Goal: Task Accomplishment & Management: Complete application form

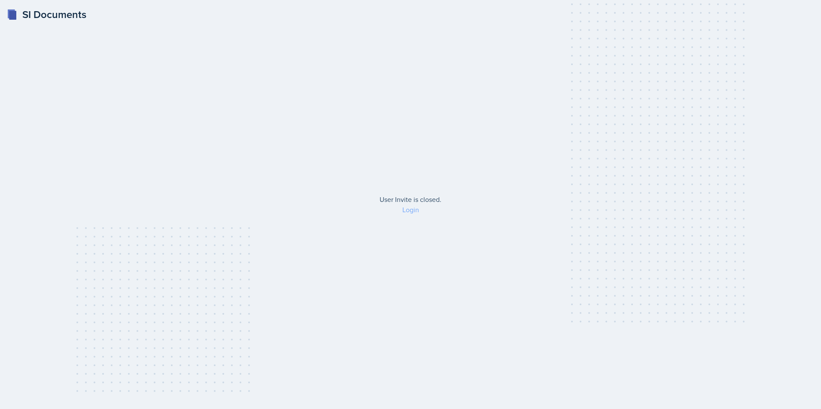
click at [407, 212] on link "Login" at bounding box center [410, 209] width 17 height 9
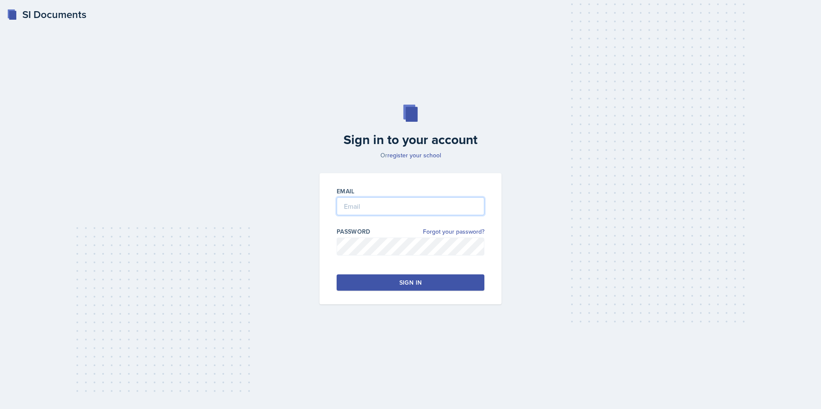
click at [399, 206] on input "email" at bounding box center [410, 206] width 148 height 18
type input "[EMAIL_ADDRESS][DOMAIN_NAME]"
click at [412, 285] on div "Sign in" at bounding box center [410, 283] width 22 height 9
click at [468, 288] on button "Sign in" at bounding box center [410, 283] width 148 height 16
click at [434, 291] on button "Sign in" at bounding box center [410, 283] width 148 height 16
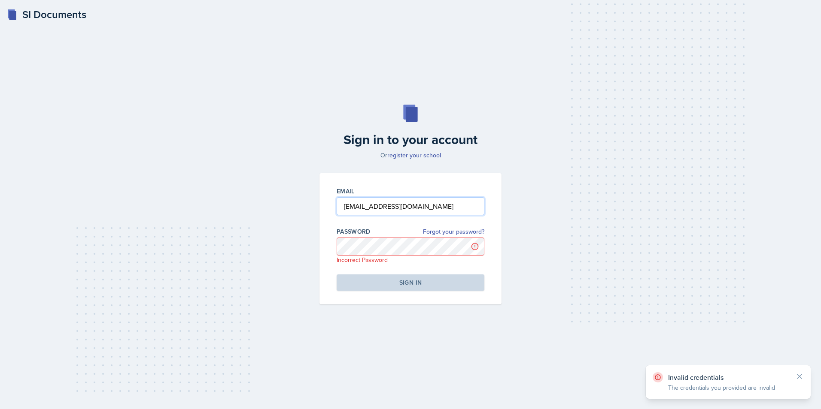
click at [439, 207] on input "[EMAIL_ADDRESS][DOMAIN_NAME]" at bounding box center [410, 206] width 148 height 18
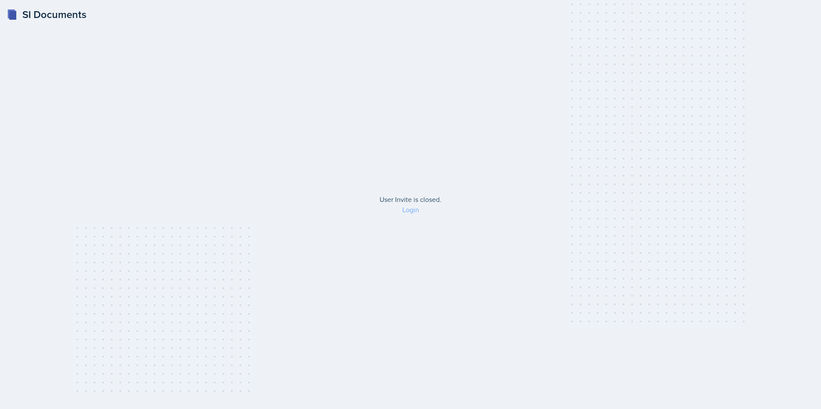
click at [413, 213] on link "Login" at bounding box center [410, 209] width 17 height 9
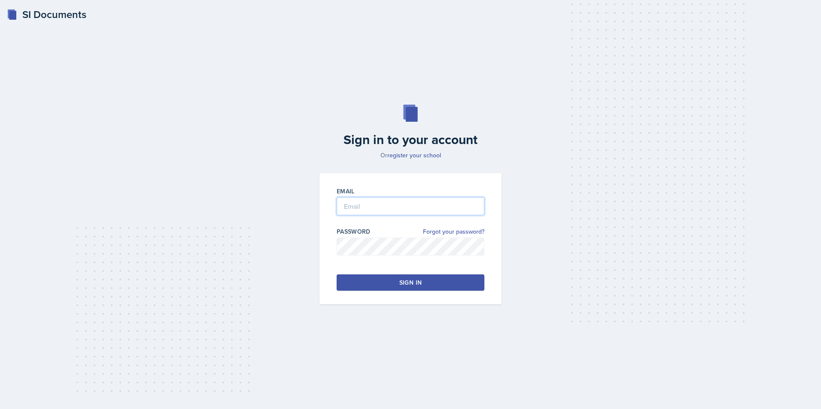
click at [418, 208] on input "email" at bounding box center [410, 206] width 148 height 18
type input "[EMAIL_ADDRESS][DOMAIN_NAME]"
click at [442, 283] on button "Sign in" at bounding box center [410, 283] width 148 height 16
click at [444, 285] on button "Sign in" at bounding box center [410, 283] width 148 height 16
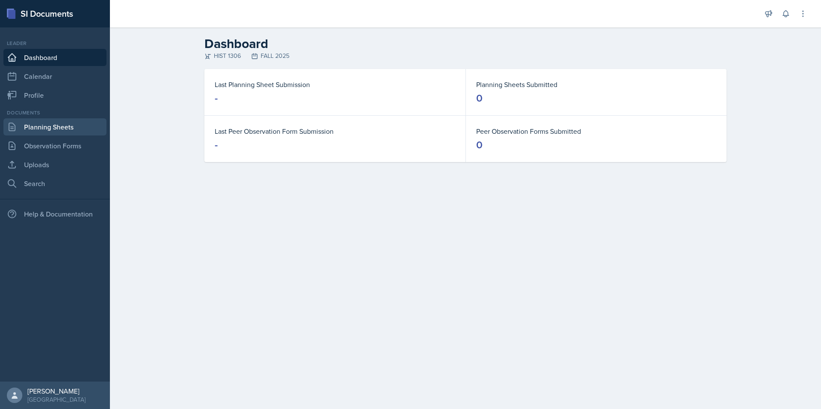
click at [38, 129] on link "Planning Sheets" at bounding box center [54, 126] width 103 height 17
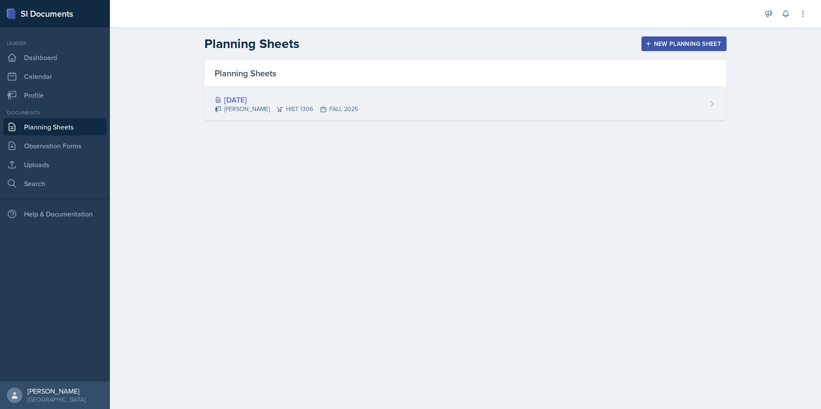
click at [268, 95] on div "[DATE]" at bounding box center [286, 100] width 143 height 12
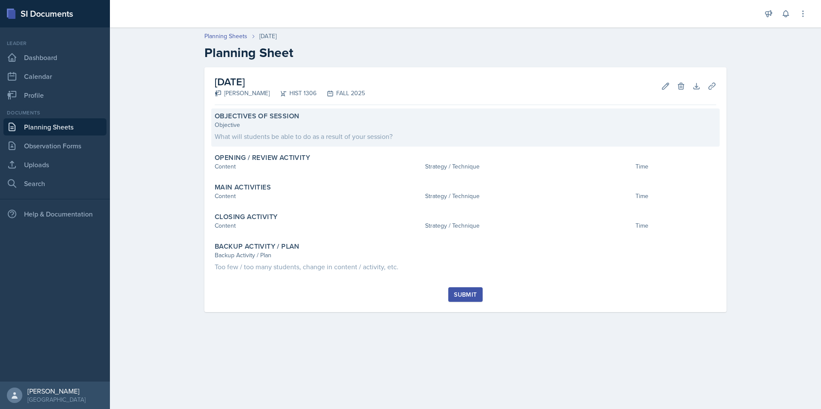
click at [310, 133] on div "What will students be able to do as a result of your session?" at bounding box center [465, 136] width 501 height 10
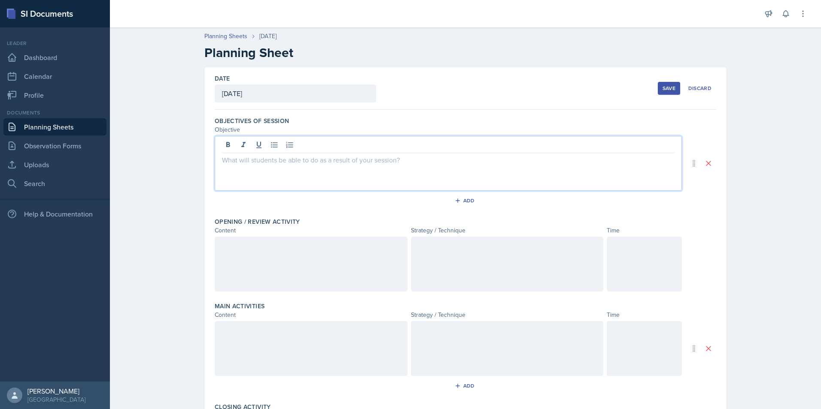
click at [288, 150] on div at bounding box center [448, 163] width 467 height 55
click at [261, 91] on div "[DATE]" at bounding box center [295, 94] width 161 height 18
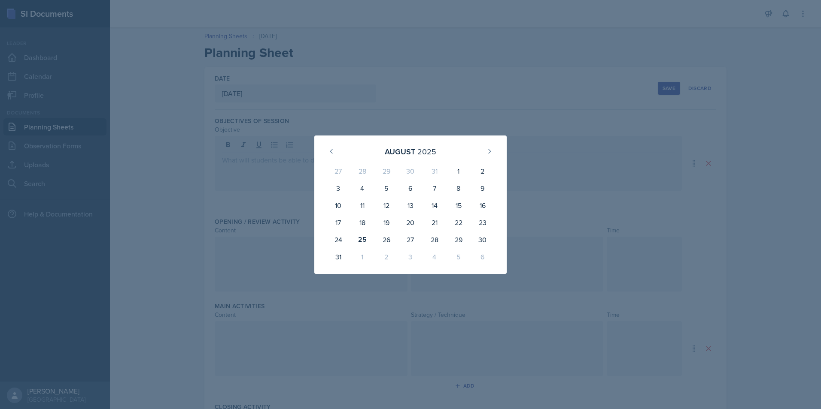
click at [341, 282] on div at bounding box center [410, 204] width 821 height 409
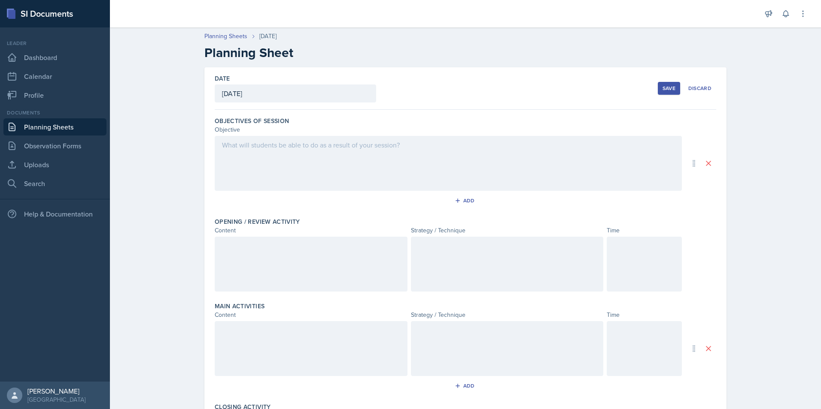
click at [272, 150] on div at bounding box center [448, 163] width 467 height 55
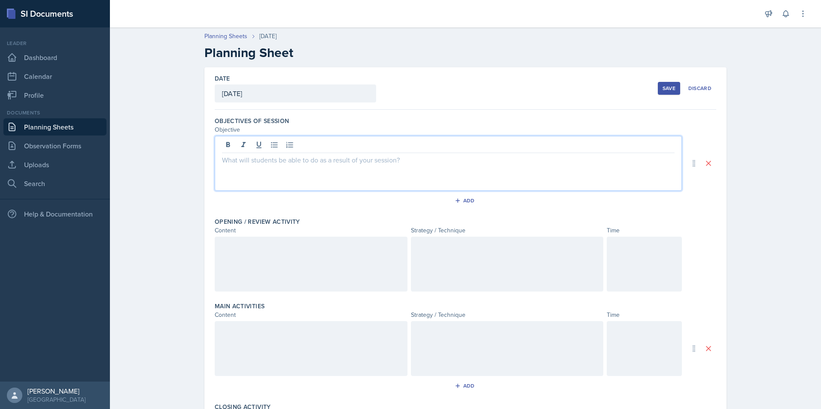
click at [274, 164] on p at bounding box center [448, 160] width 452 height 10
click at [222, 162] on p "The students will be able to" at bounding box center [448, 160] width 452 height 10
click at [404, 160] on p "For the objective of chapter 18, the students will be able to" at bounding box center [448, 160] width 452 height 10
click at [270, 143] on icon at bounding box center [274, 145] width 9 height 9
click at [366, 176] on div "For the objective of chapter 18, the students will be able to think" at bounding box center [448, 163] width 467 height 55
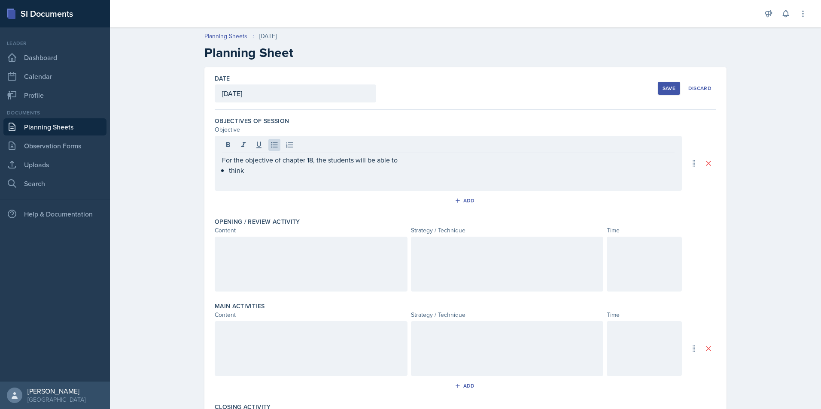
click at [273, 176] on div "For the objective of chapter 18, the students will be able to think" at bounding box center [448, 163] width 467 height 55
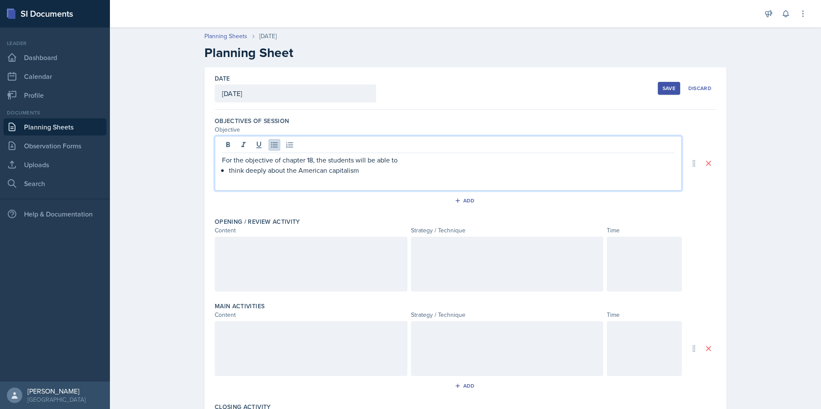
click at [366, 176] on div "For the objective of chapter 18, the students will be able to think deeply abou…" at bounding box center [448, 163] width 467 height 55
click at [361, 171] on p "think deeply about the American capitalism" at bounding box center [451, 170] width 445 height 10
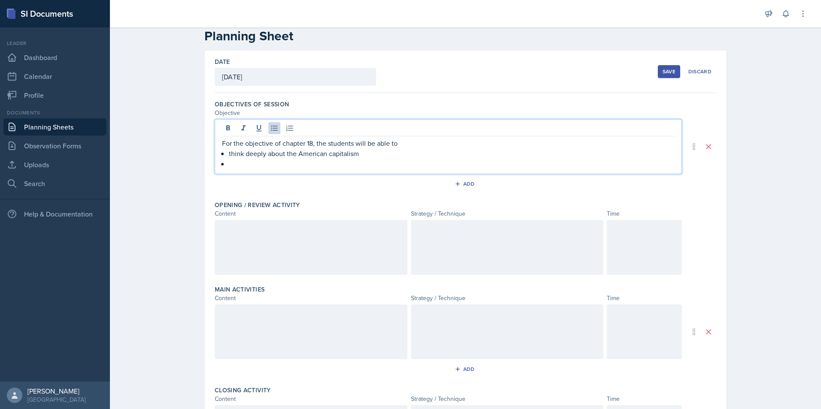
scroll to position [15, 0]
click at [330, 253] on div at bounding box center [311, 249] width 193 height 55
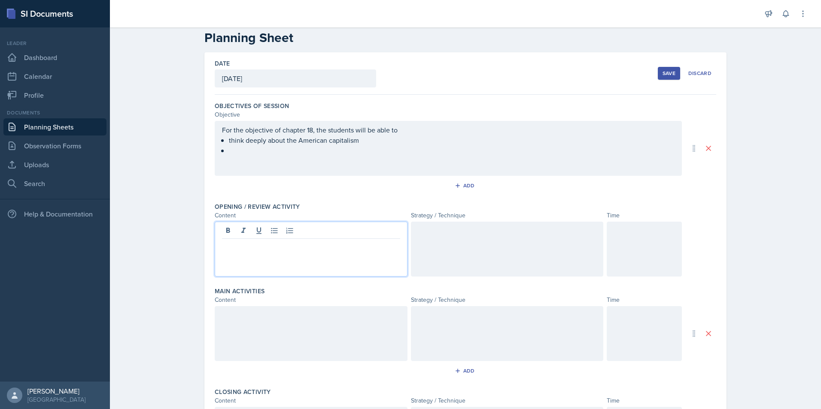
scroll to position [30, 0]
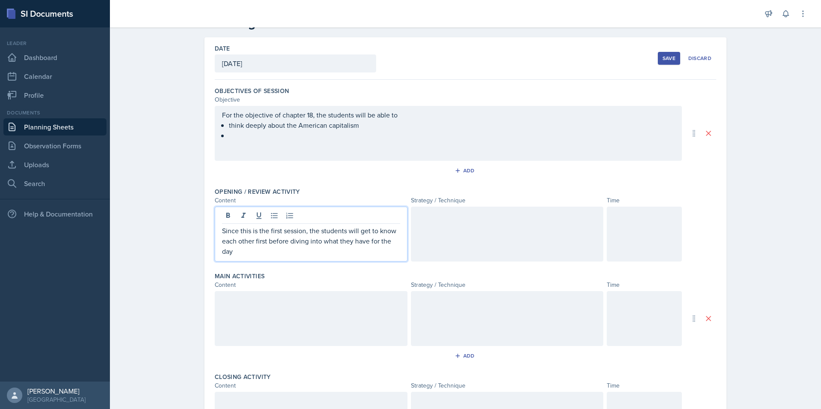
click at [235, 255] on p "Since this is the first session, the students will get to know each other first…" at bounding box center [311, 241] width 178 height 31
click at [222, 229] on p "Since this is the first session, the students will get to know each other first…" at bounding box center [311, 241] width 178 height 31
click at [255, 256] on p "Firstly, since this is the first session, the students will get to know each ot…" at bounding box center [311, 241] width 178 height 31
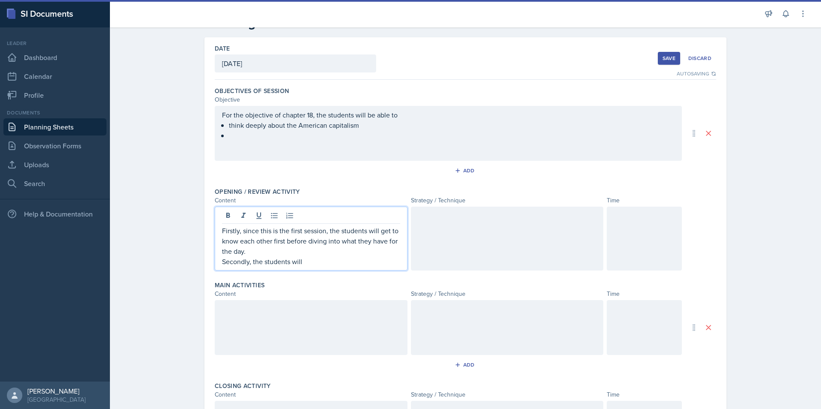
click at [455, 239] on div at bounding box center [507, 239] width 193 height 64
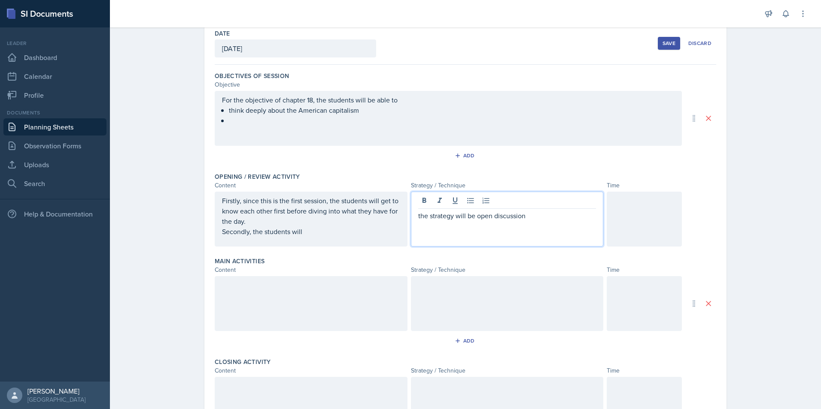
click at [336, 227] on div "Firstly, since this is the first session, the students will get to know each ot…" at bounding box center [311, 216] width 178 height 41
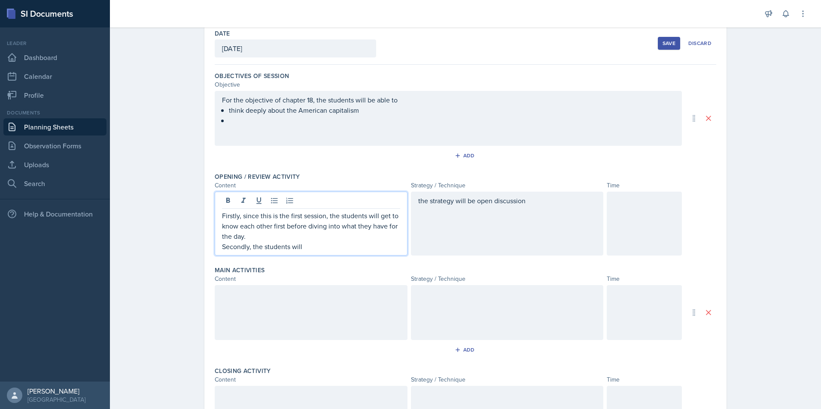
click at [531, 198] on div "the strategy will be open discussion" at bounding box center [507, 224] width 193 height 64
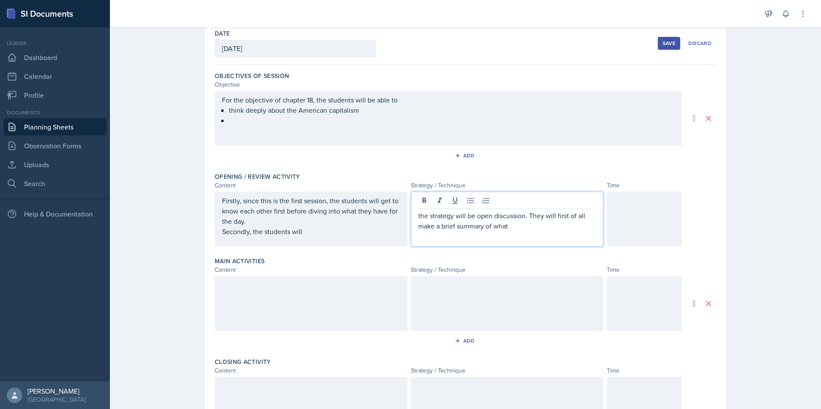
click at [530, 230] on p "the strategy will be open discussion. They will first of all make a brief summa…" at bounding box center [507, 221] width 178 height 21
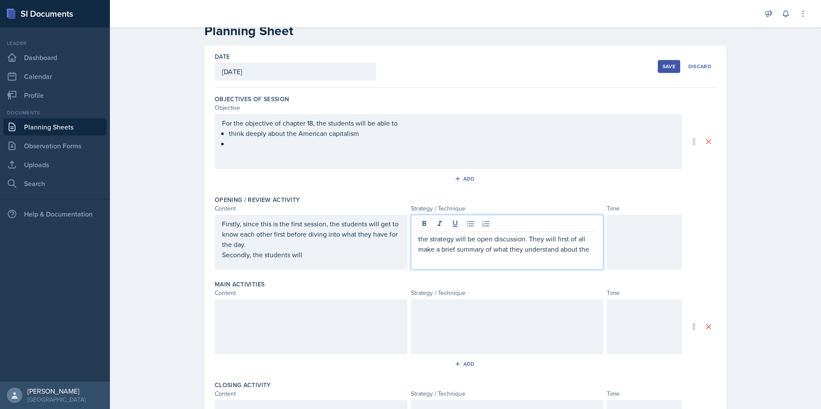
scroll to position [0, 0]
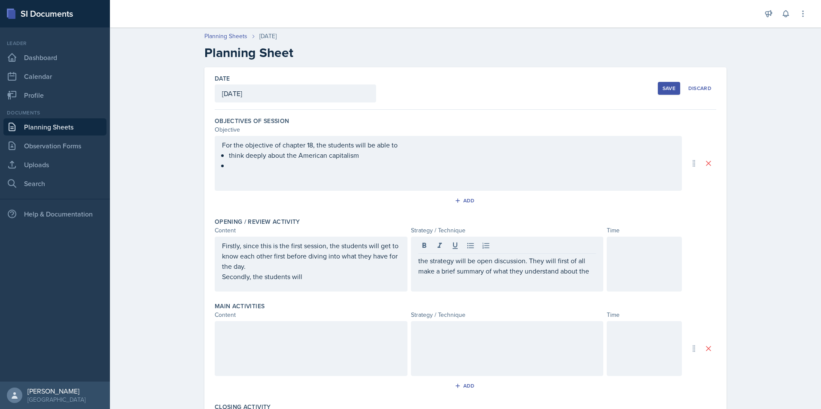
click at [596, 273] on div "the strategy will be open discussion. They will first of all make a brief summa…" at bounding box center [507, 264] width 193 height 55
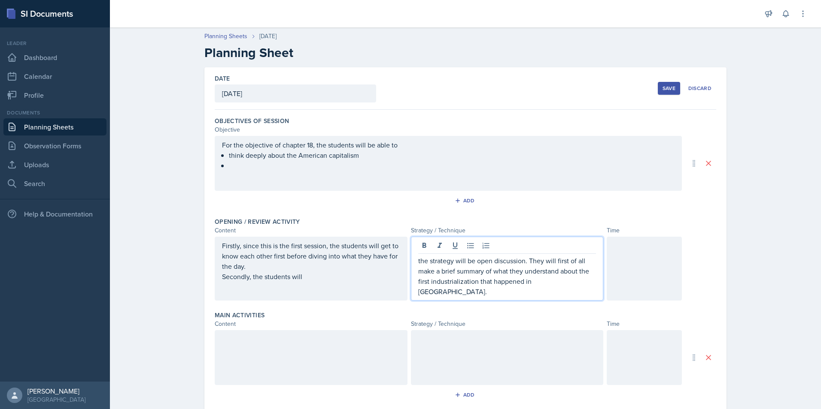
click at [576, 285] on p "the strategy will be open discussion. They will first of all make a brief summa…" at bounding box center [507, 276] width 178 height 41
click at [628, 267] on div at bounding box center [643, 269] width 75 height 64
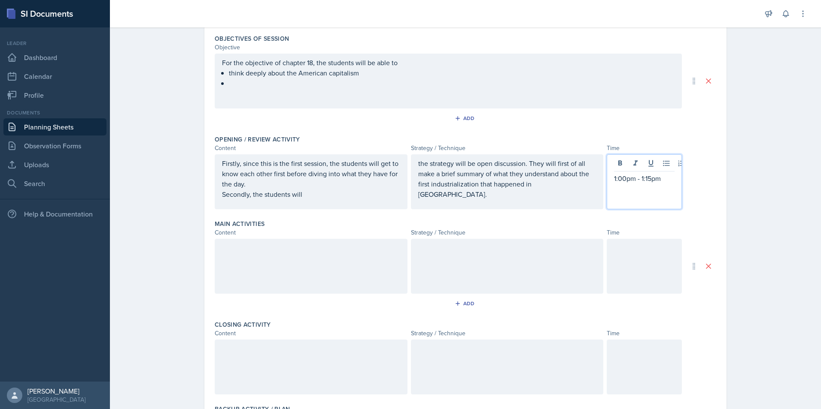
scroll to position [86, 0]
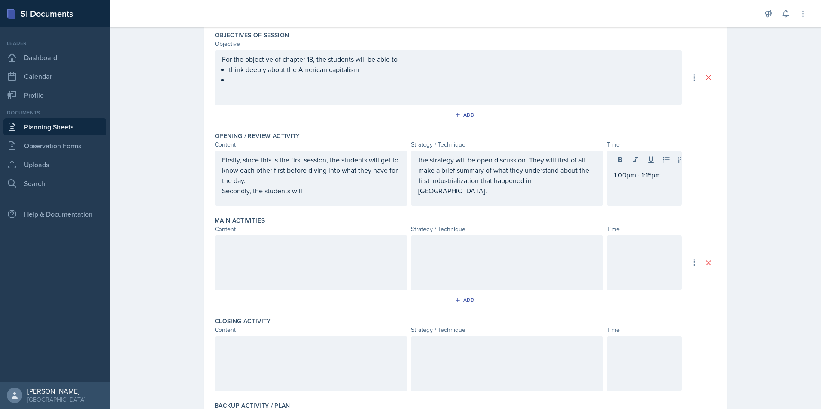
click at [364, 272] on div at bounding box center [311, 263] width 193 height 55
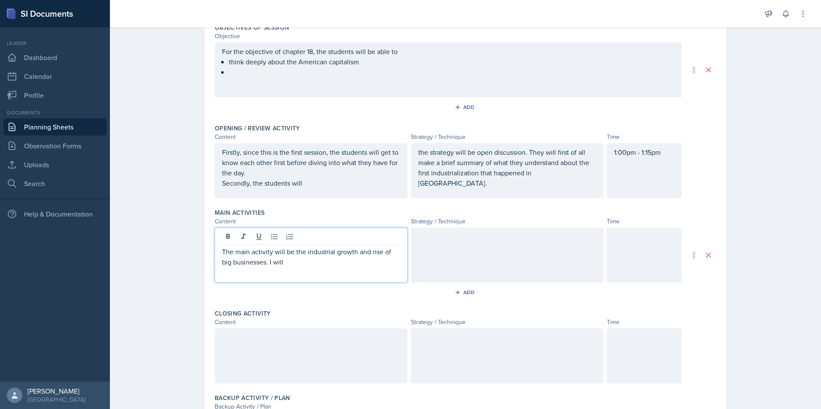
scroll to position [187, 0]
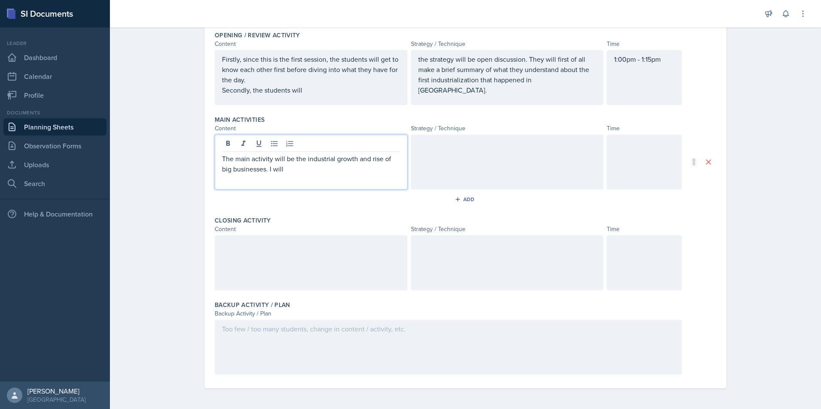
click at [485, 162] on div at bounding box center [507, 162] width 193 height 55
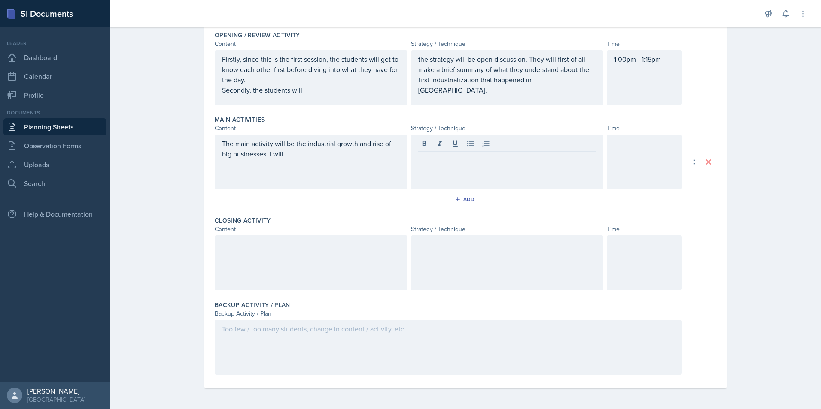
click at [359, 269] on div at bounding box center [311, 263] width 193 height 55
click at [340, 345] on div at bounding box center [448, 347] width 467 height 55
click at [623, 163] on div at bounding box center [643, 162] width 75 height 55
click at [623, 270] on div at bounding box center [643, 263] width 75 height 55
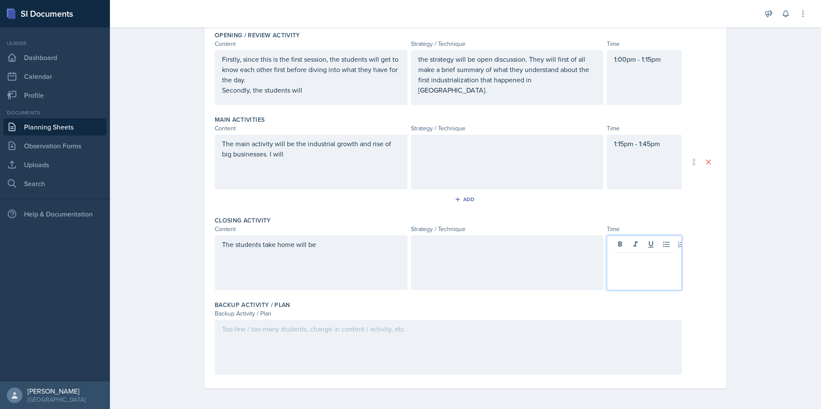
click at [648, 142] on div "1:15pm - 1:45pm" at bounding box center [643, 162] width 75 height 55
click at [636, 243] on div at bounding box center [643, 263] width 75 height 55
click at [482, 162] on div at bounding box center [507, 162] width 193 height 55
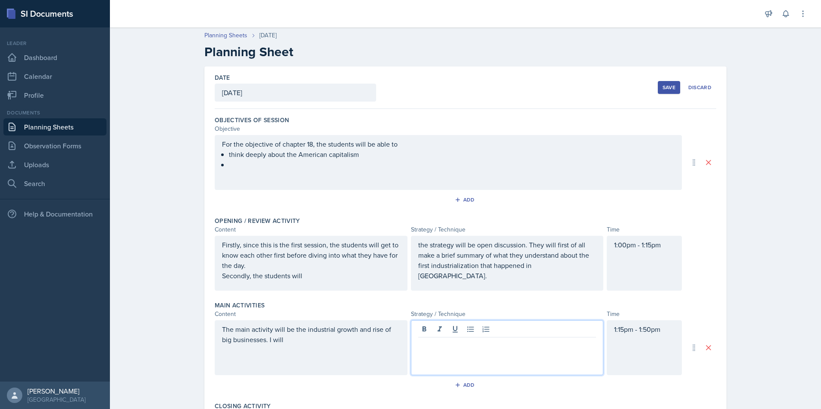
scroll to position [0, 0]
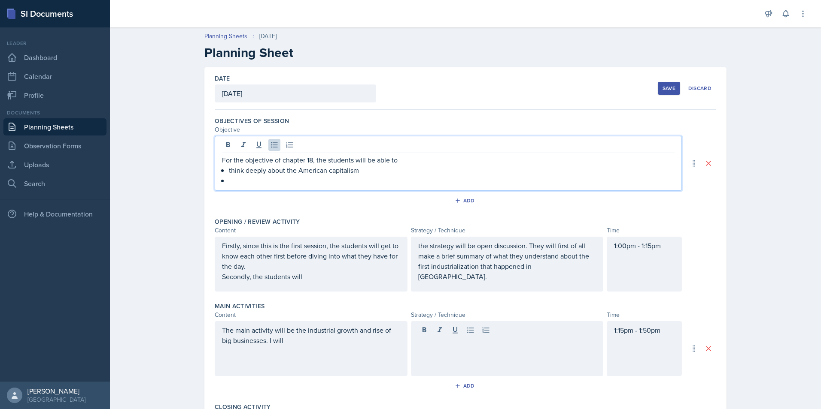
click at [351, 168] on ul "think deeply about the American capitalism" at bounding box center [451, 175] width 445 height 21
click at [294, 183] on p "what happened in the" at bounding box center [451, 181] width 445 height 10
